Goal: Task Accomplishment & Management: Complete application form

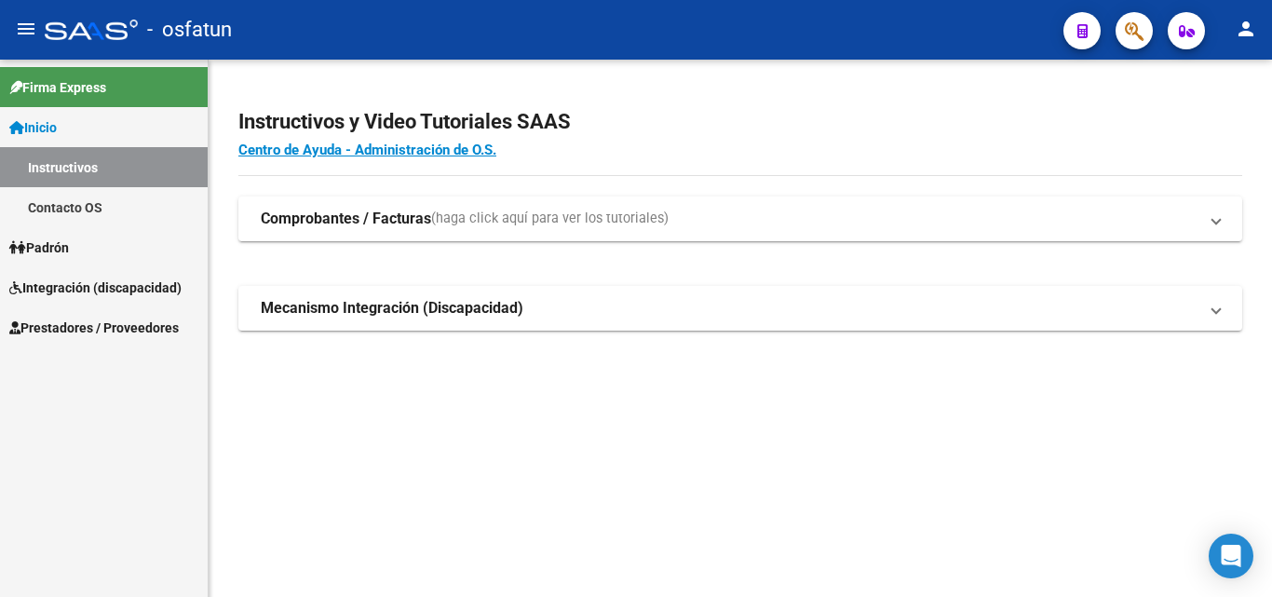
click at [127, 283] on span "Integración (discapacidad)" at bounding box center [95, 288] width 172 height 20
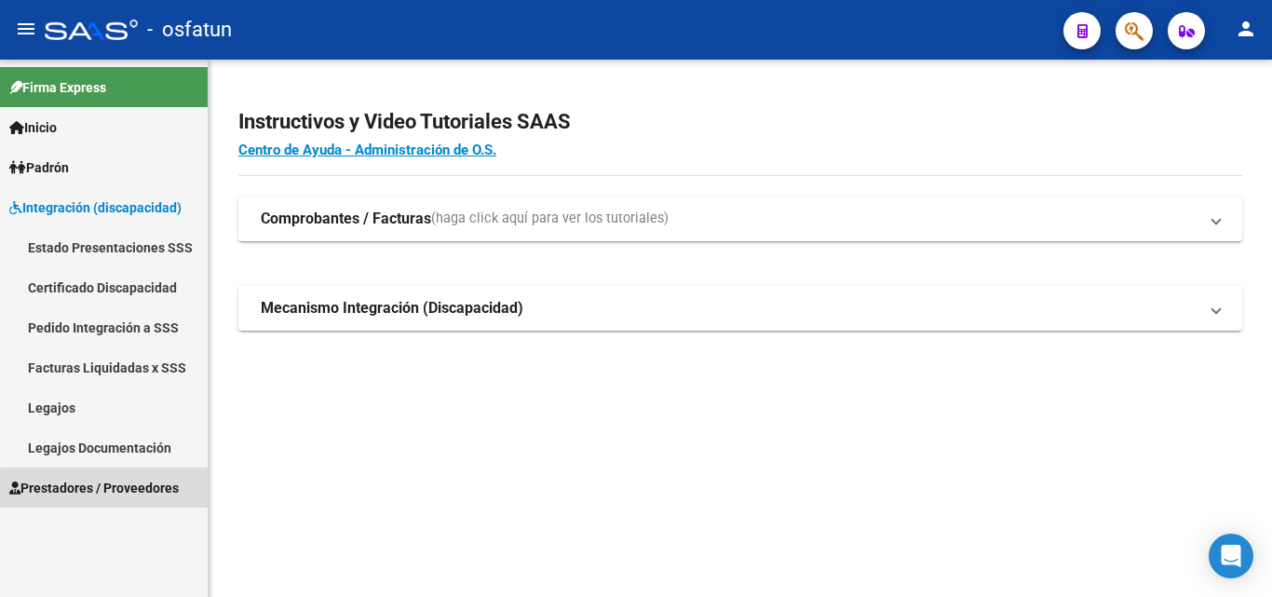
click at [118, 490] on span "Prestadores / Proveedores" at bounding box center [94, 488] width 170 height 20
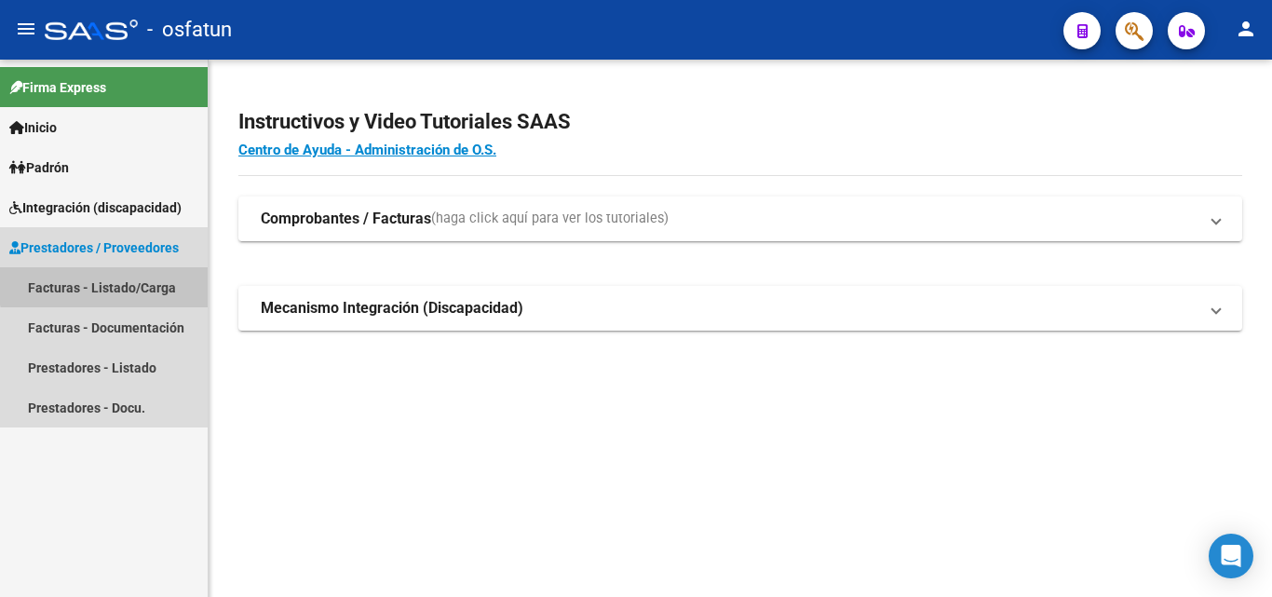
click at [135, 278] on link "Facturas - Listado/Carga" at bounding box center [104, 287] width 208 height 40
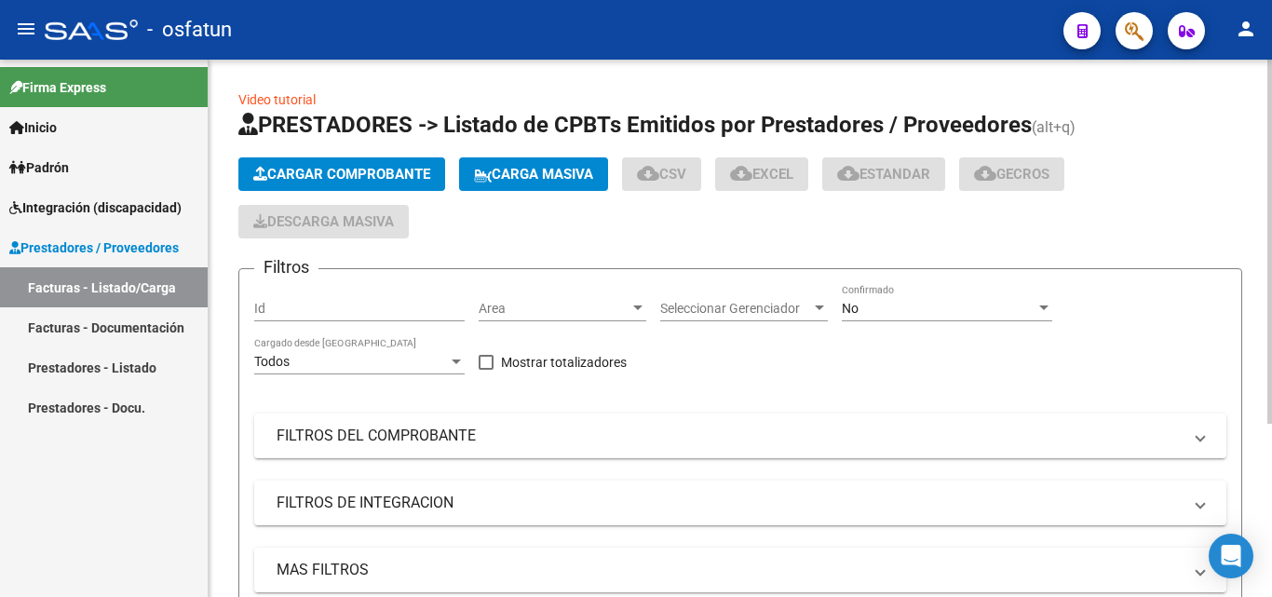
click at [350, 178] on span "Cargar Comprobante" at bounding box center [341, 174] width 177 height 17
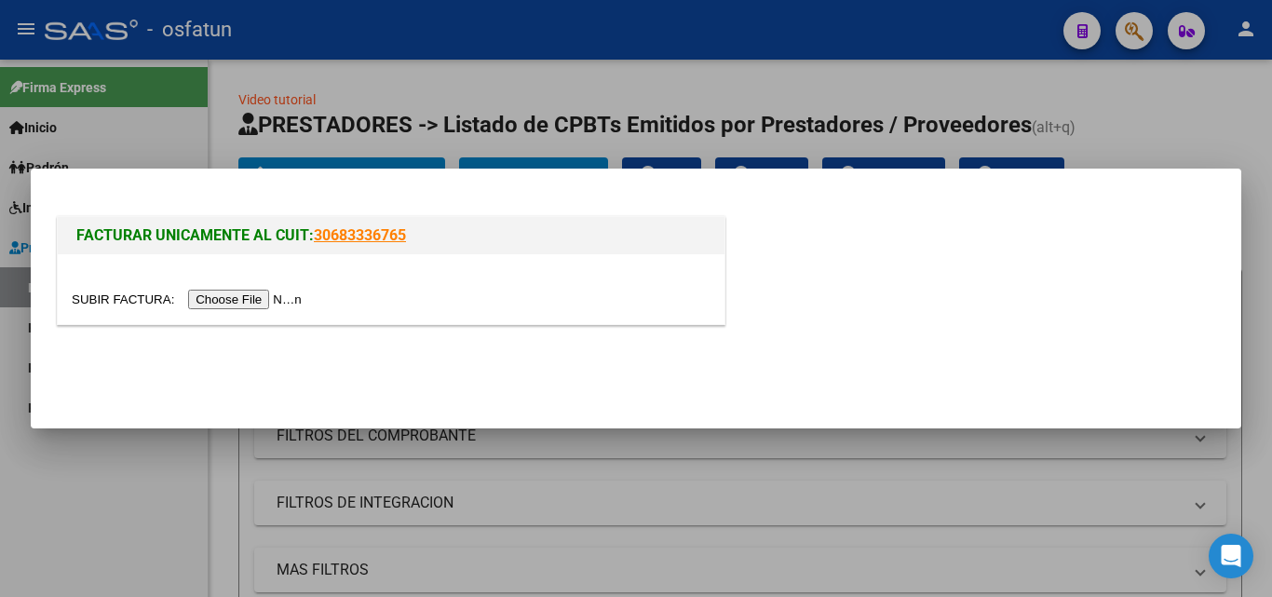
click at [298, 298] on input "file" at bounding box center [190, 300] width 236 height 20
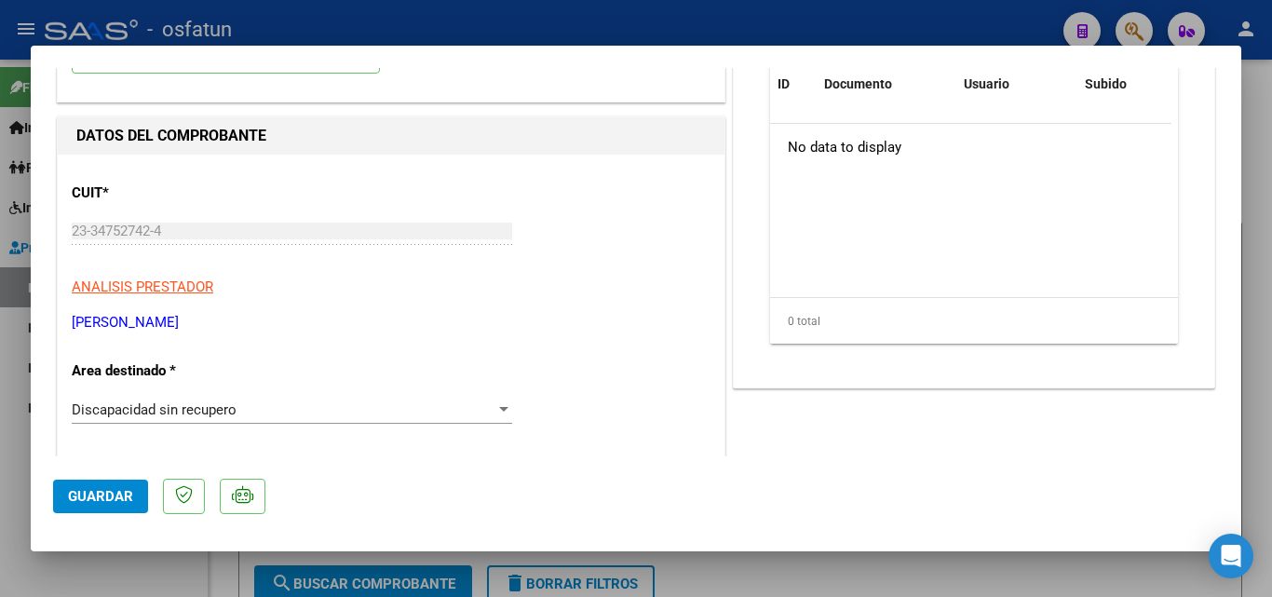
scroll to position [276, 0]
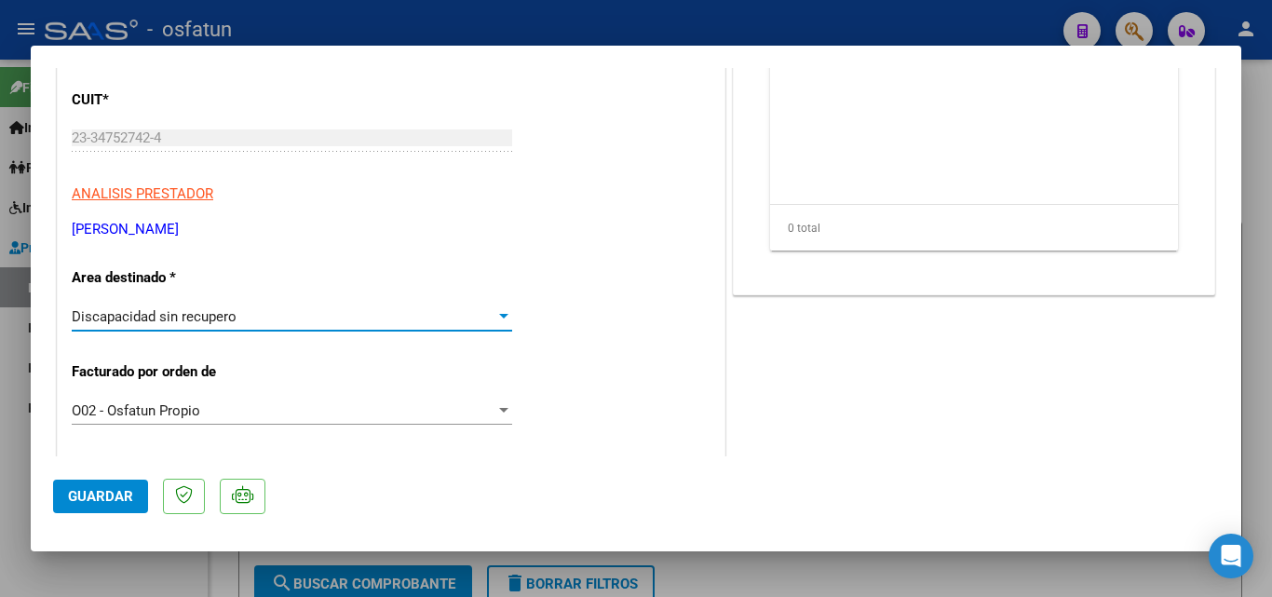
click at [500, 320] on div at bounding box center [504, 316] width 17 height 15
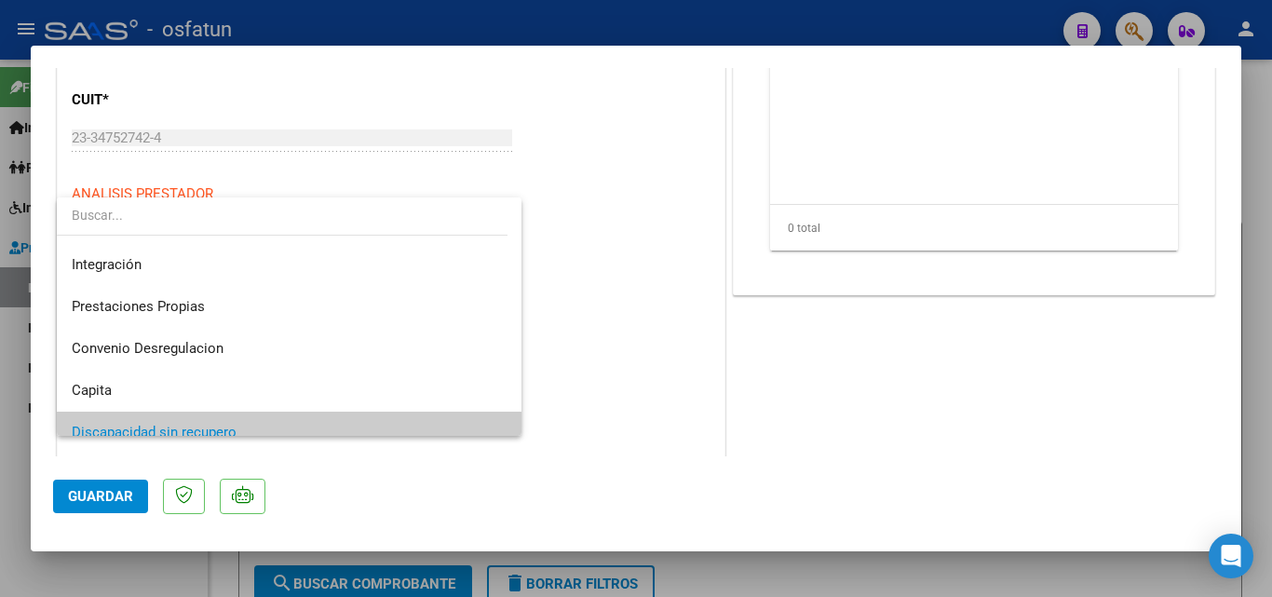
scroll to position [120, 0]
click at [143, 272] on span "Integración" at bounding box center [289, 266] width 435 height 42
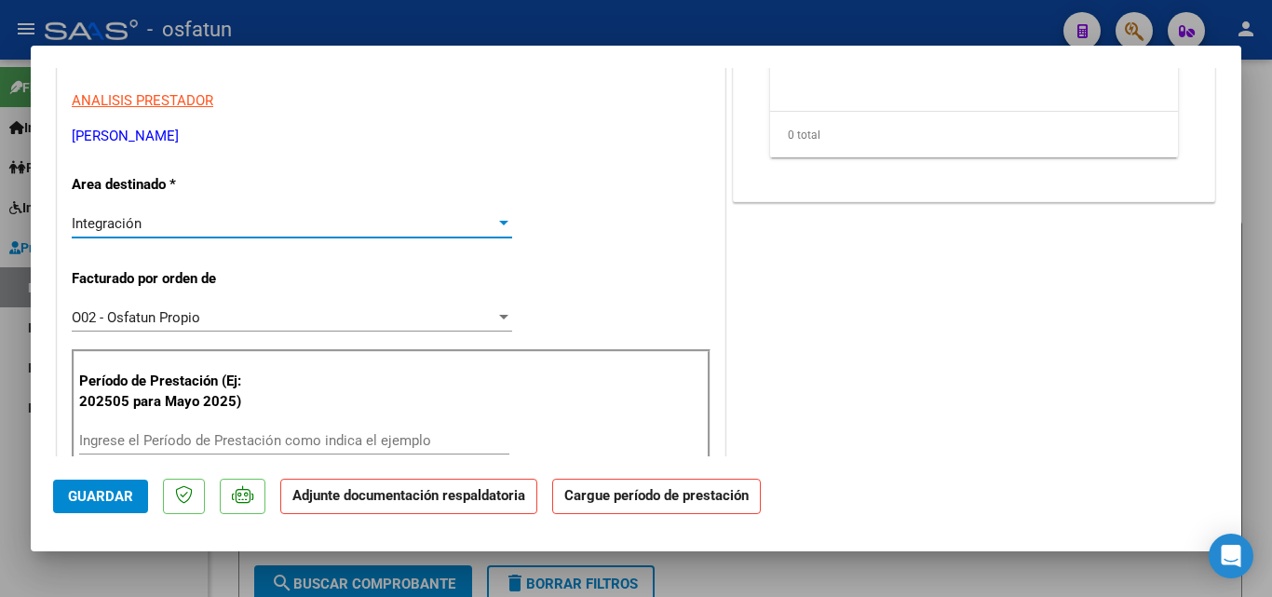
scroll to position [555, 0]
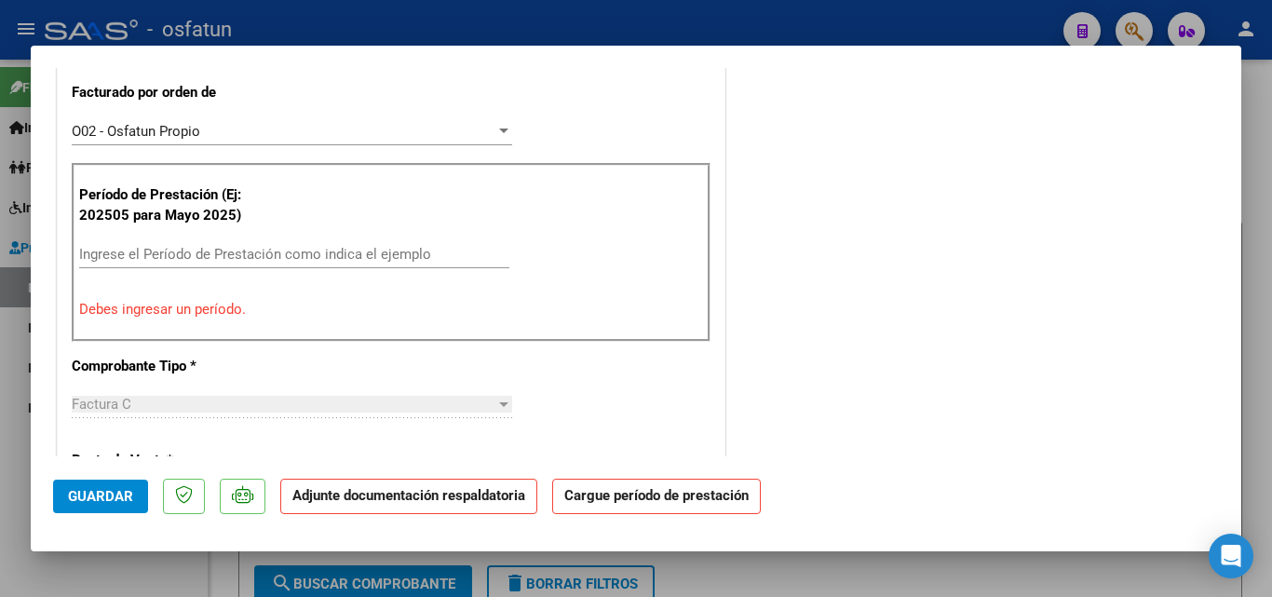
click at [153, 260] on input "Ingrese el Período de Prestación como indica el ejemplo" at bounding box center [294, 254] width 430 height 17
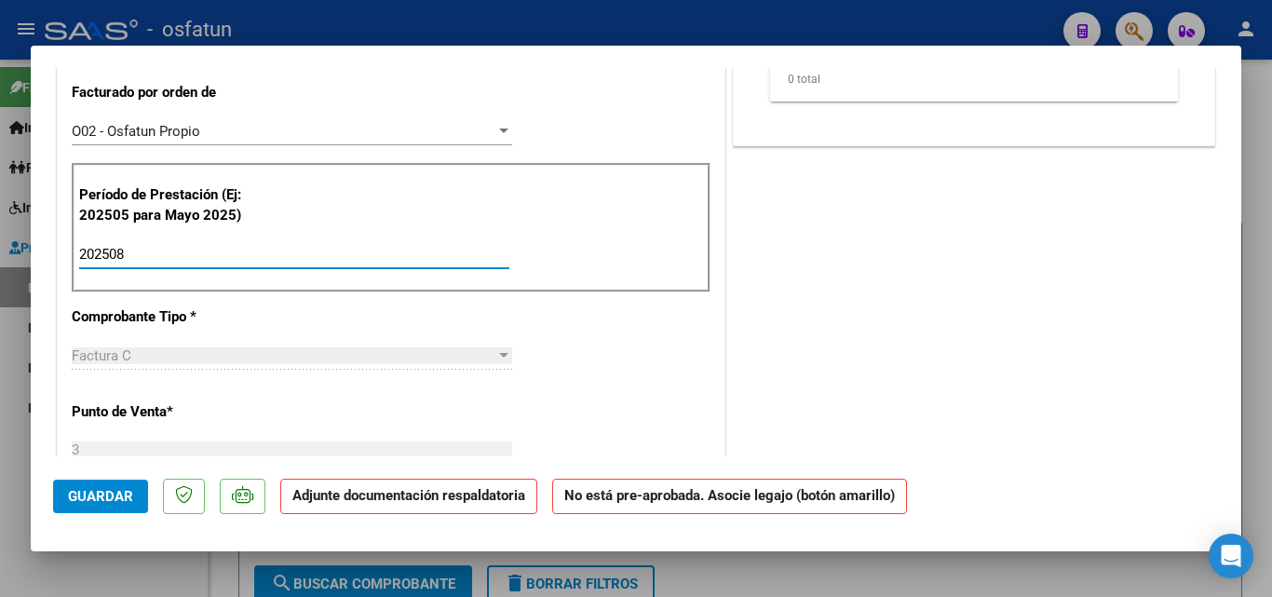
type input "202508"
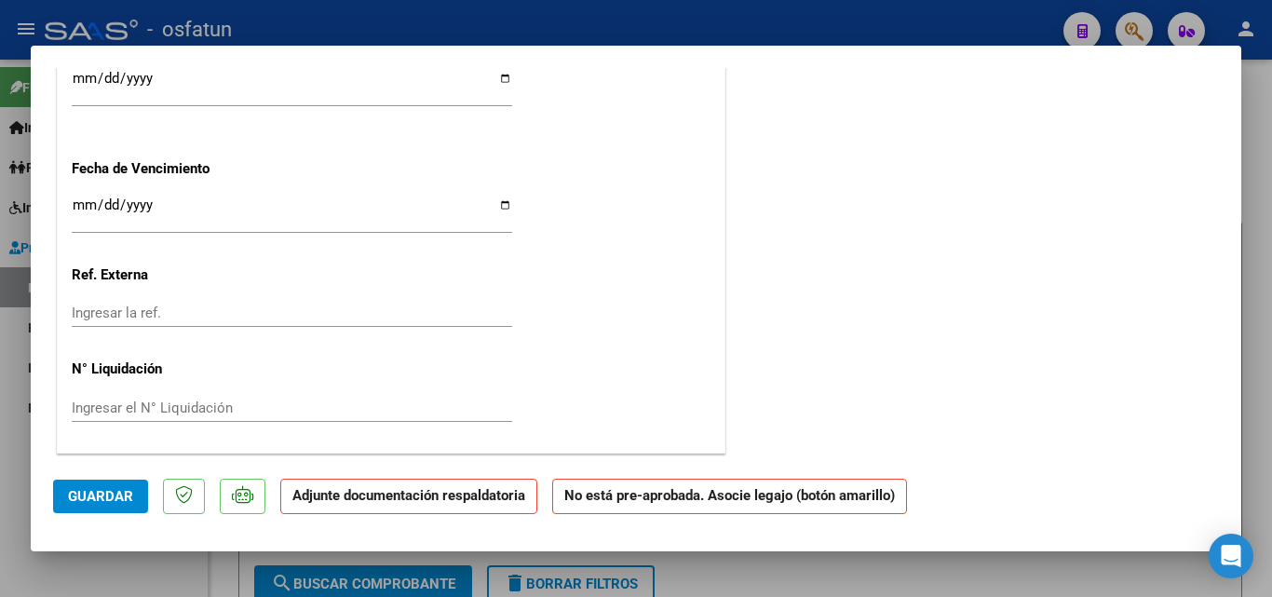
scroll to position [1430, 0]
click at [122, 496] on span "Guardar" at bounding box center [100, 496] width 65 height 17
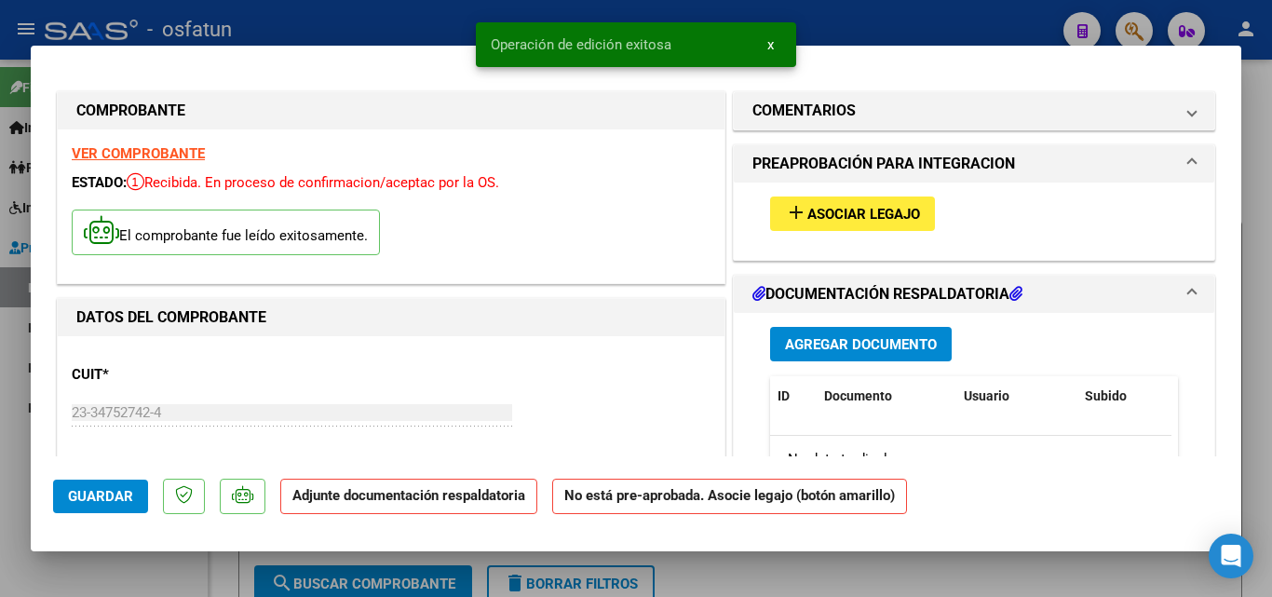
scroll to position [0, 0]
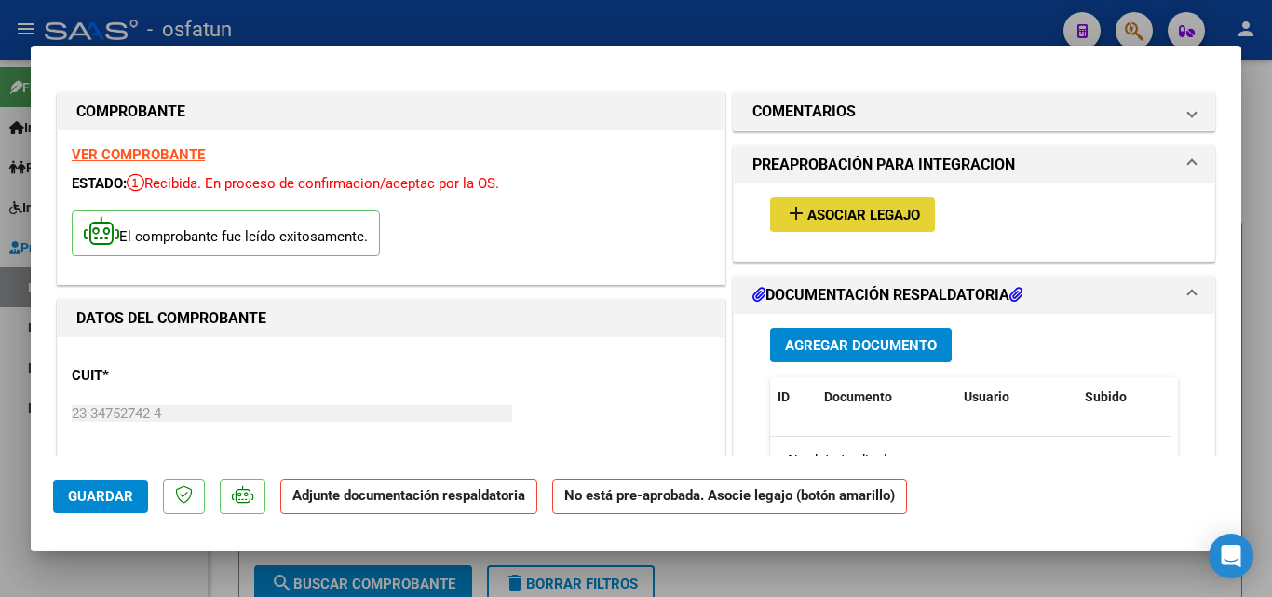
click at [785, 213] on mat-icon "add" at bounding box center [796, 213] width 22 height 22
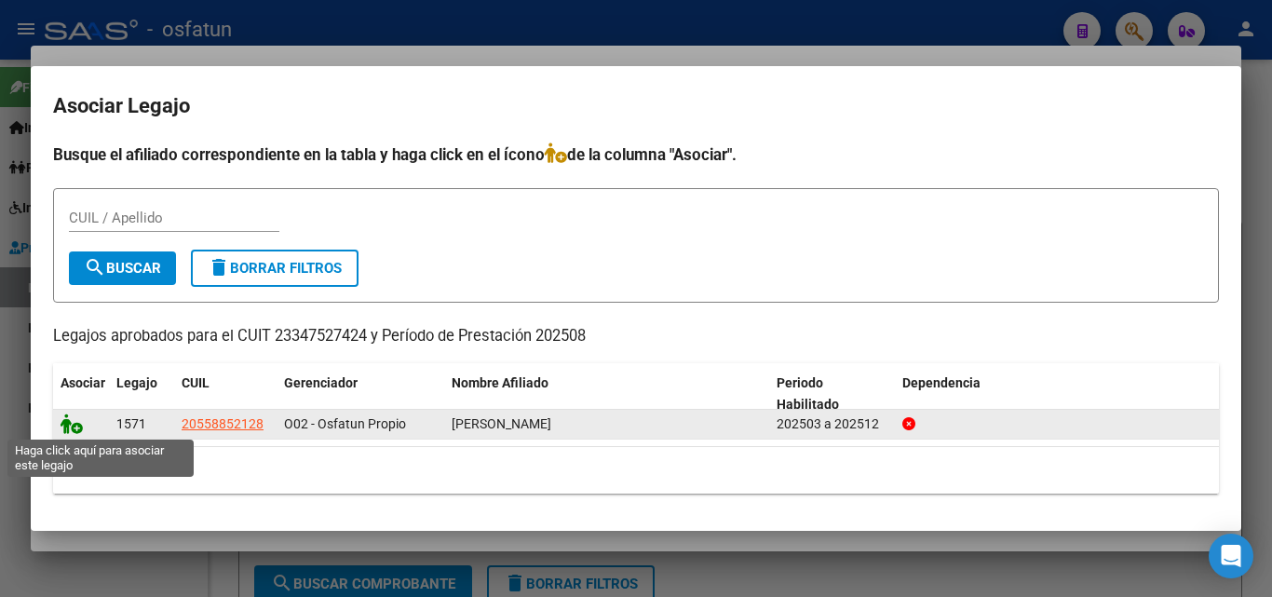
click at [71, 424] on icon at bounding box center [72, 424] width 22 height 20
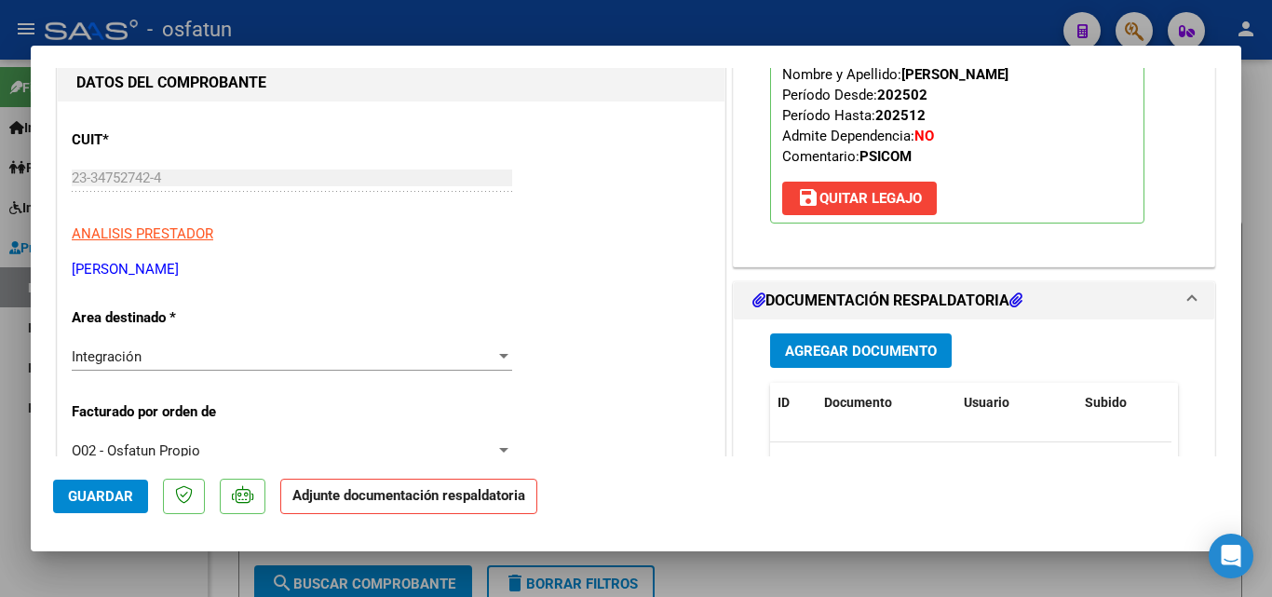
scroll to position [279, 0]
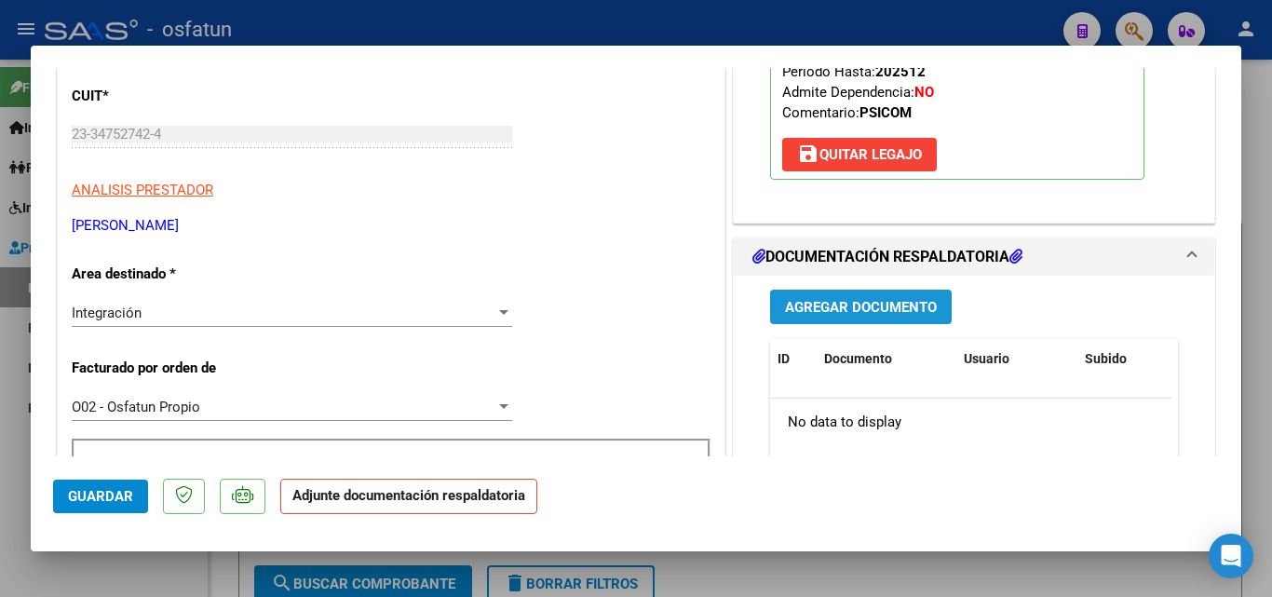
click at [813, 317] on button "Agregar Documento" at bounding box center [861, 307] width 182 height 34
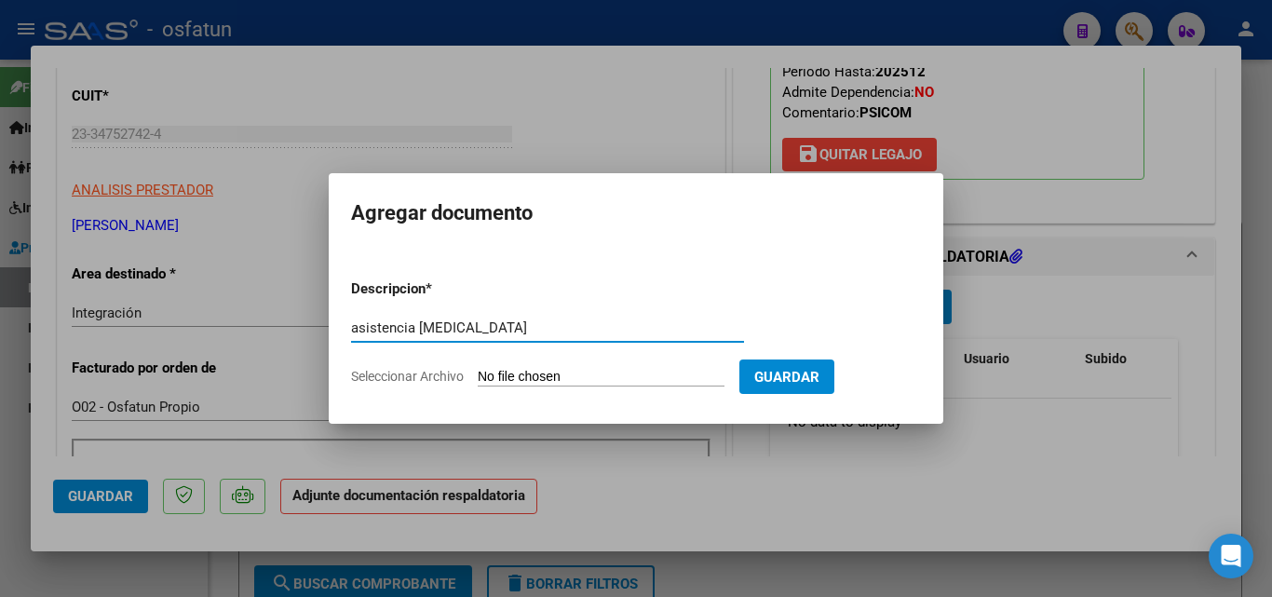
type input "asistencia [MEDICAL_DATA]"
click at [541, 373] on input "Seleccionar Archivo" at bounding box center [601, 378] width 247 height 18
type input "C:\fakepath\Planilla agosto.pdf"
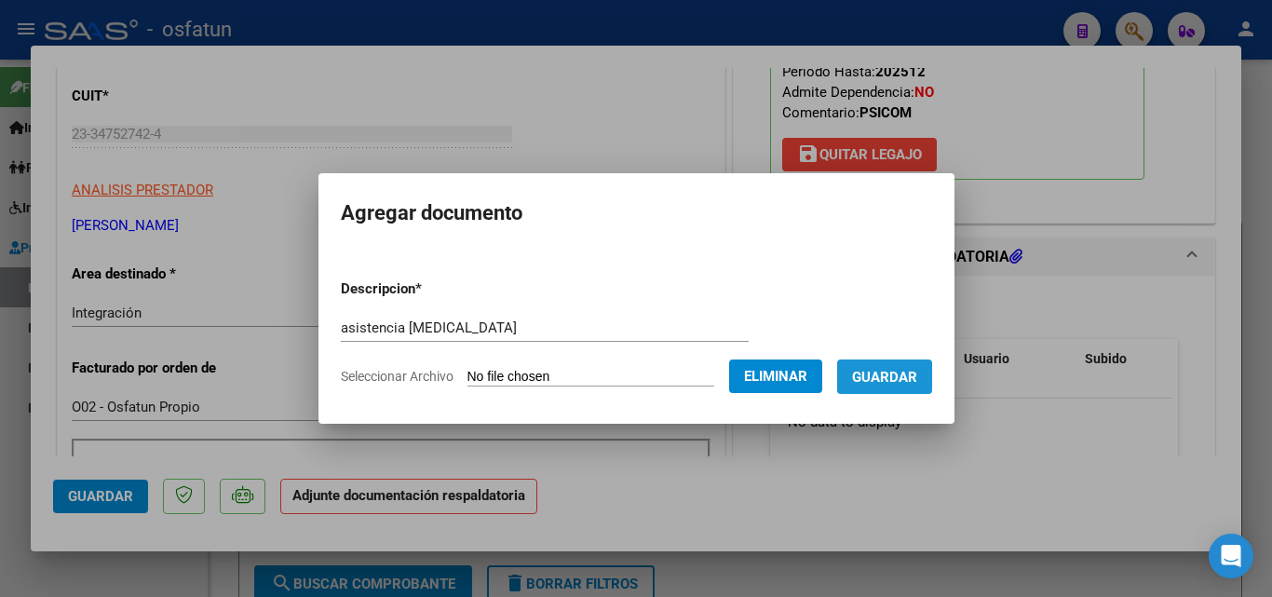
click at [918, 377] on span "Guardar" at bounding box center [884, 377] width 65 height 17
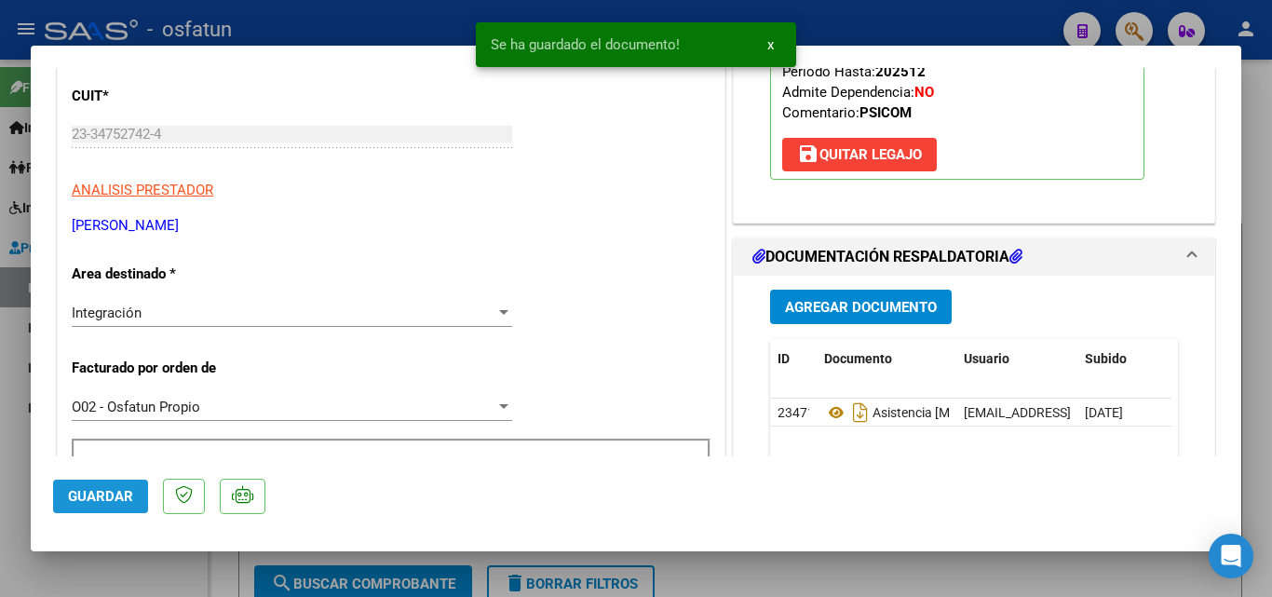
click at [117, 510] on button "Guardar" at bounding box center [100, 497] width 95 height 34
click at [1261, 353] on div at bounding box center [636, 298] width 1272 height 597
